Goal: Information Seeking & Learning: Compare options

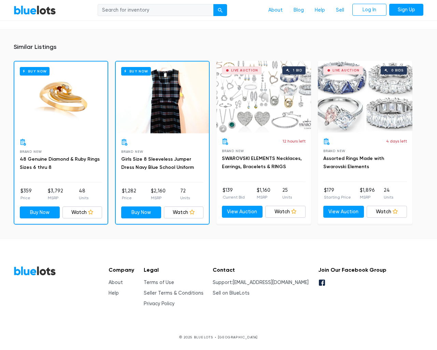
scroll to position [480, 0]
type input "the"
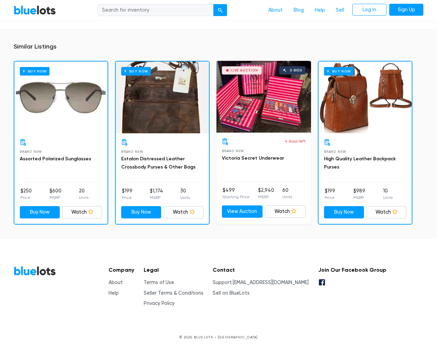
scroll to position [434, 0]
type input "the"
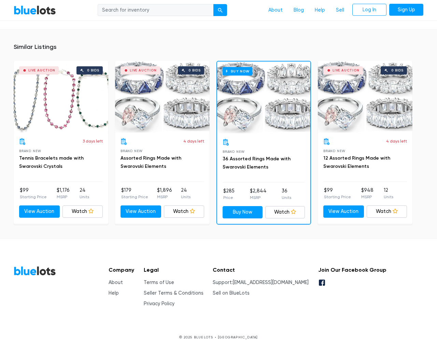
scroll to position [472, 0]
type input "the"
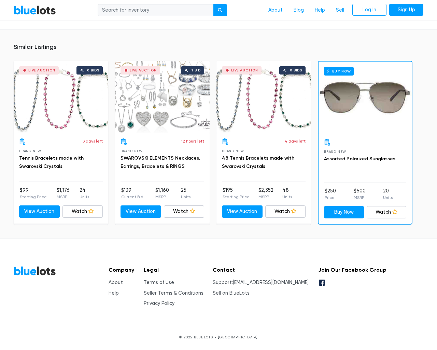
scroll to position [449, 0]
type input "the"
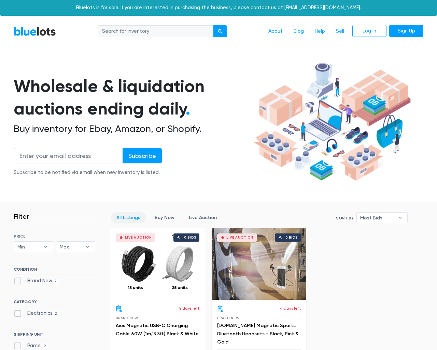
scroll to position [189, 0]
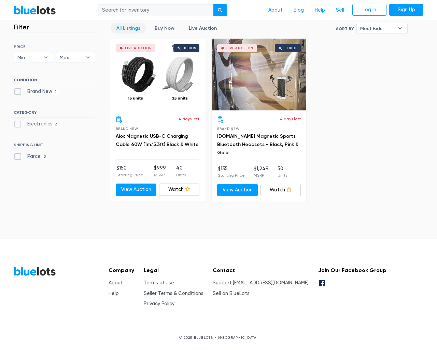
type input "the"
type input "testing@example.com"
type input "e"
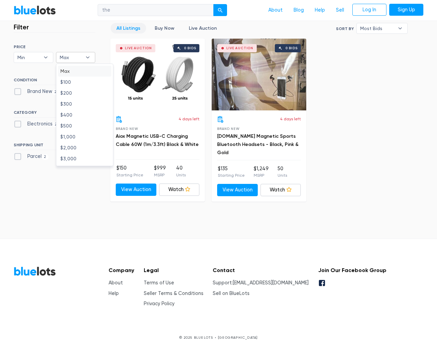
type input "e"
checkbox New"] "false"
type input "e"
checkbox input "false"
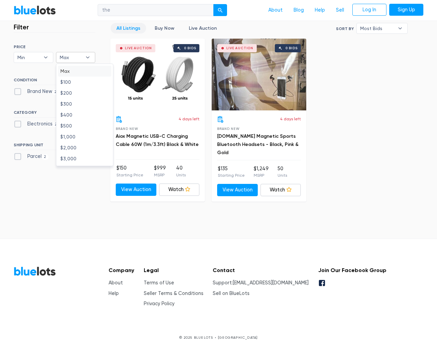
type input "e"
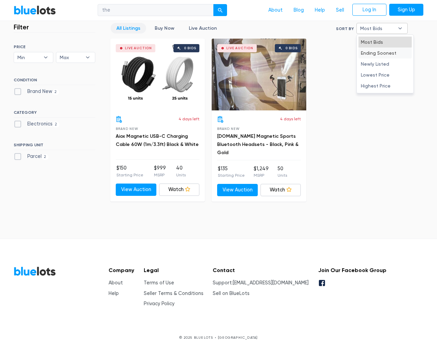
type input "e"
select select "10000"
select select "50000"
select select "ending_soonest"
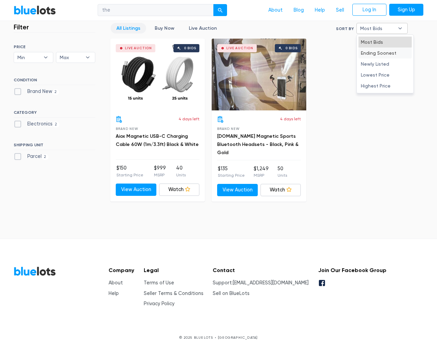
select select "50000"
select select "ending_soonest"
type input "e"
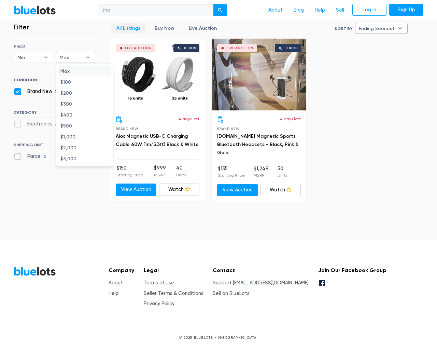
checkbox New"] "false"
checkbox input "false"
type input "e"
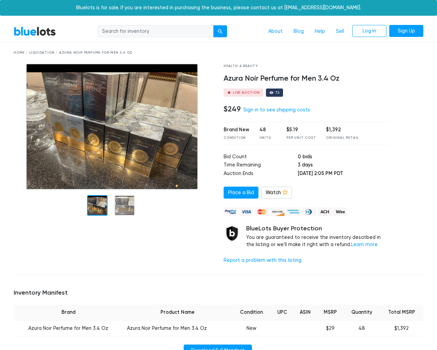
scroll to position [434, 0]
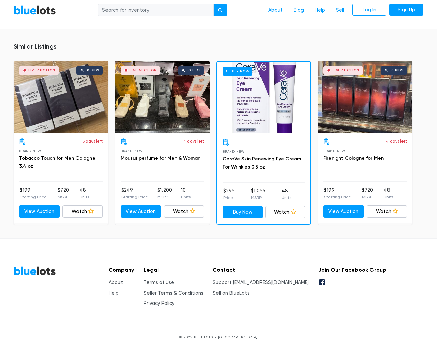
type input "the"
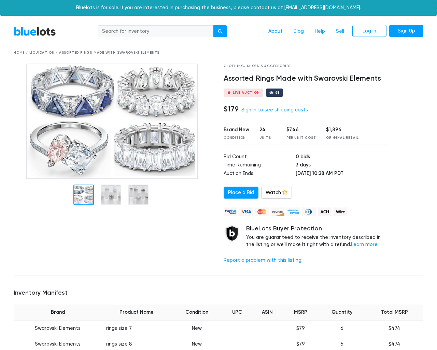
scroll to position [550, 0]
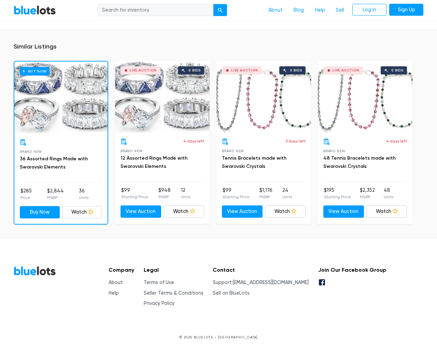
type input "the"
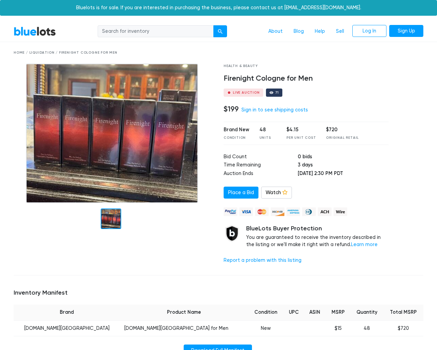
scroll to position [426, 0]
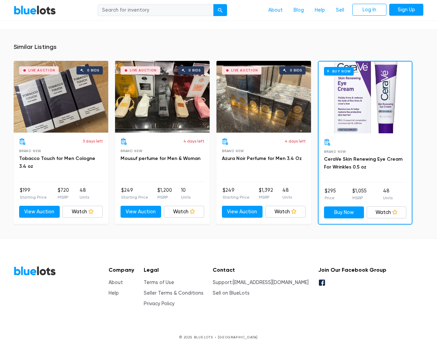
type input "the"
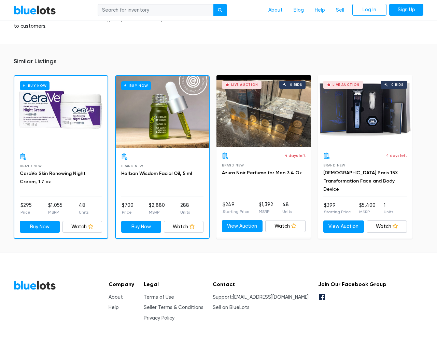
scroll to position [509, 0]
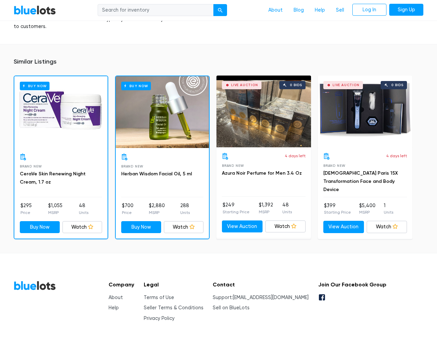
type input "the"
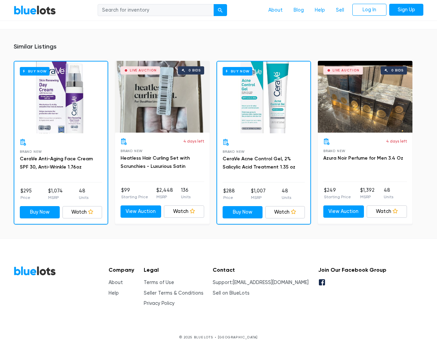
scroll to position [471, 0]
type input "the"
